Goal: Task Accomplishment & Management: Manage account settings

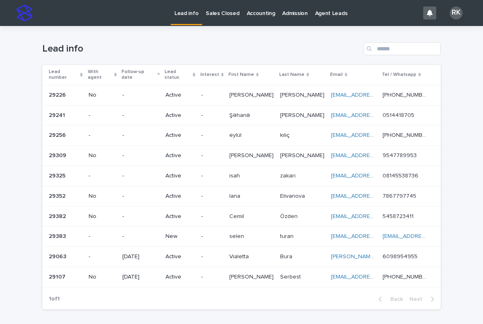
click at [222, 233] on p "-" at bounding box center [212, 236] width 22 height 7
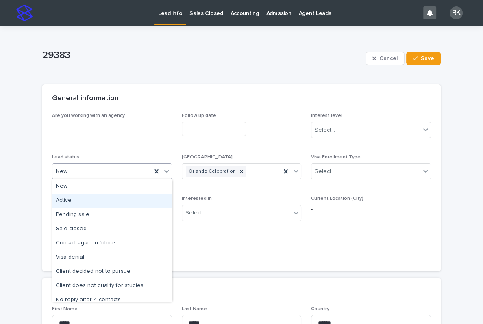
click at [125, 199] on div "Active" at bounding box center [111, 201] width 119 height 14
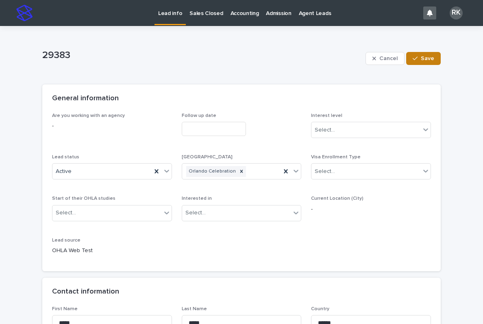
click at [427, 60] on span "Save" at bounding box center [426, 59] width 13 height 6
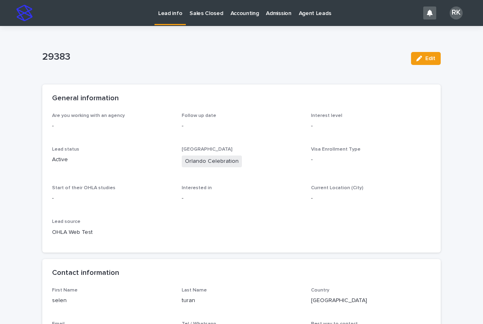
click at [174, 19] on link "Lead info" at bounding box center [169, 12] width 31 height 24
